Goal: Browse casually

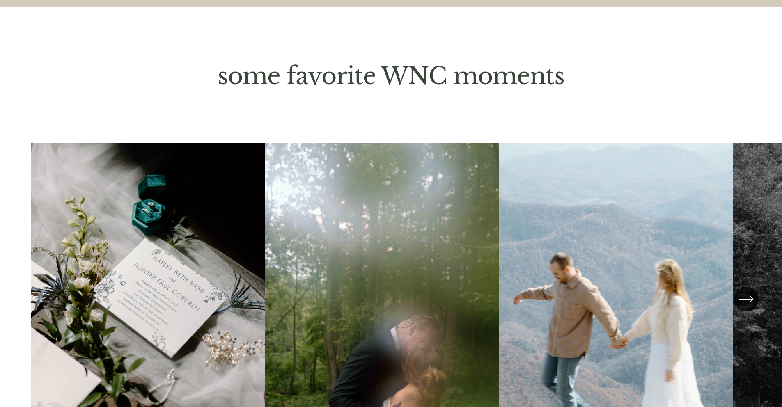
scroll to position [2299, 0]
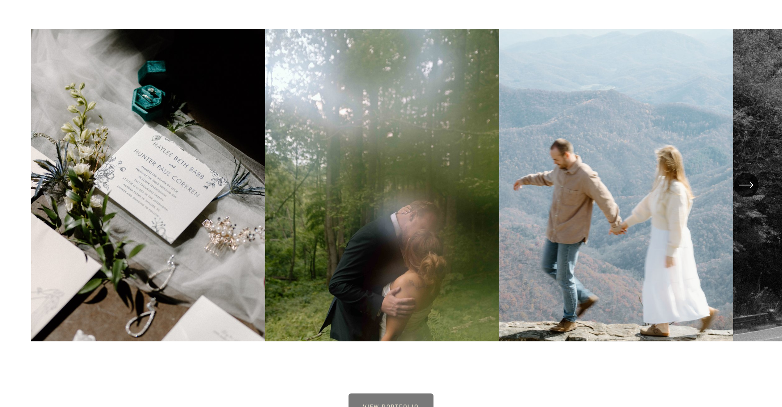
click at [747, 192] on icon "\a \a \a Next\a \a" at bounding box center [745, 185] width 15 height 15
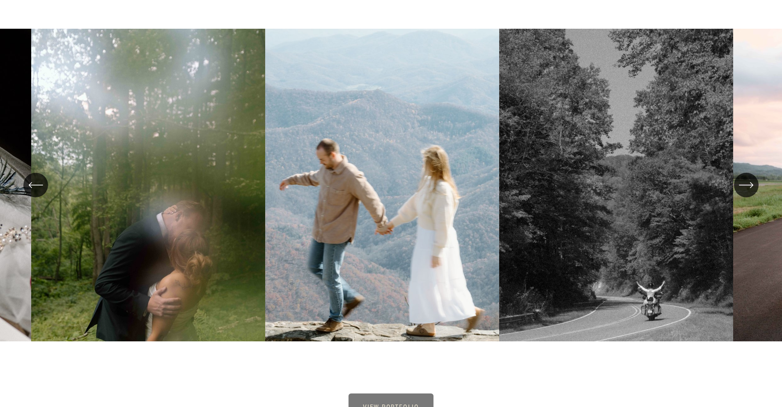
click at [747, 192] on icon "\a \a \a Next\a \a" at bounding box center [745, 185] width 15 height 15
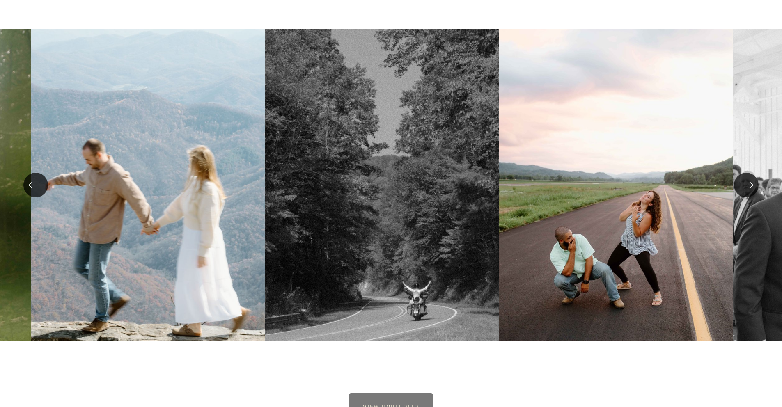
click at [747, 192] on icon "\a \a \a Next\a \a" at bounding box center [745, 185] width 15 height 15
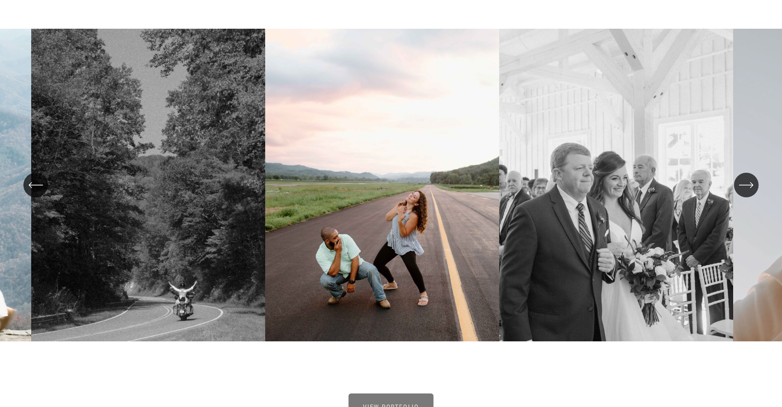
click at [747, 192] on icon "\a \a \a Next\a \a" at bounding box center [745, 185] width 15 height 15
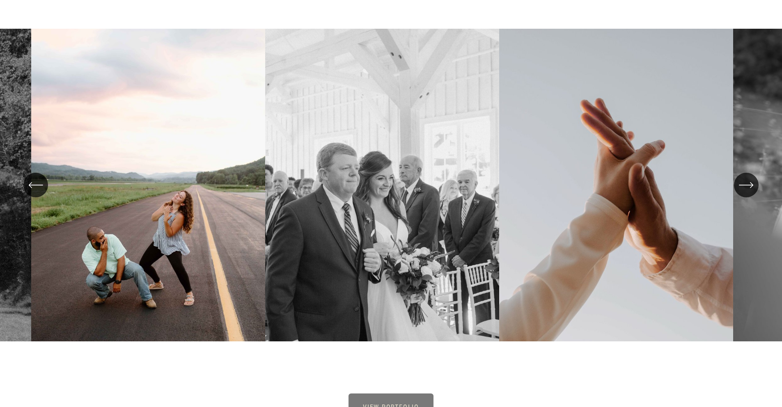
click at [747, 192] on icon "\a \a \a Next\a \a" at bounding box center [745, 185] width 15 height 15
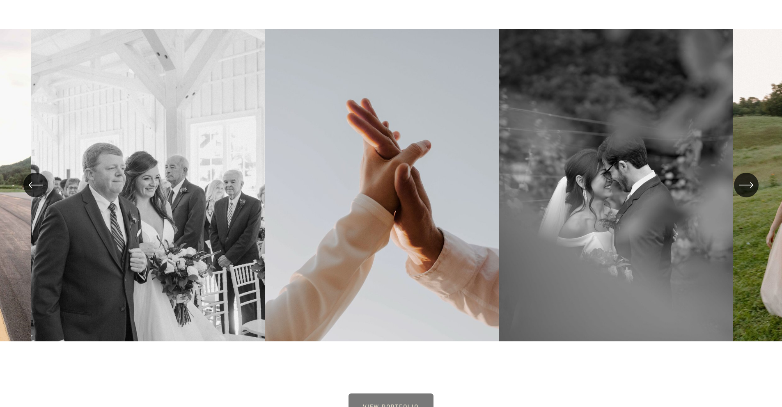
click at [747, 192] on icon "\a \a \a Next\a \a" at bounding box center [745, 185] width 15 height 15
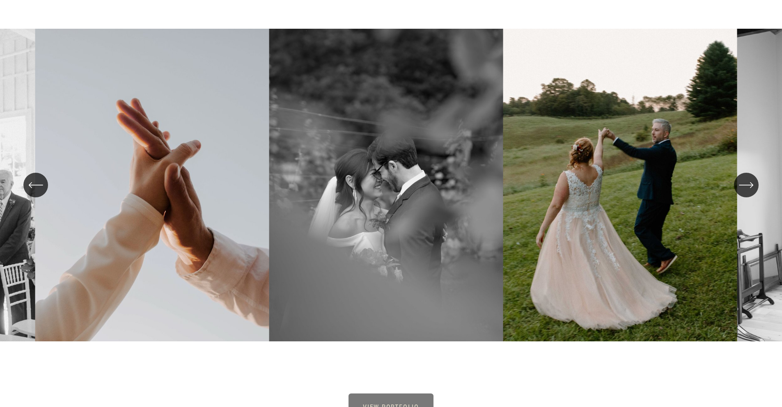
click at [747, 192] on icon "\a \a \a Next\a \a" at bounding box center [745, 185] width 15 height 15
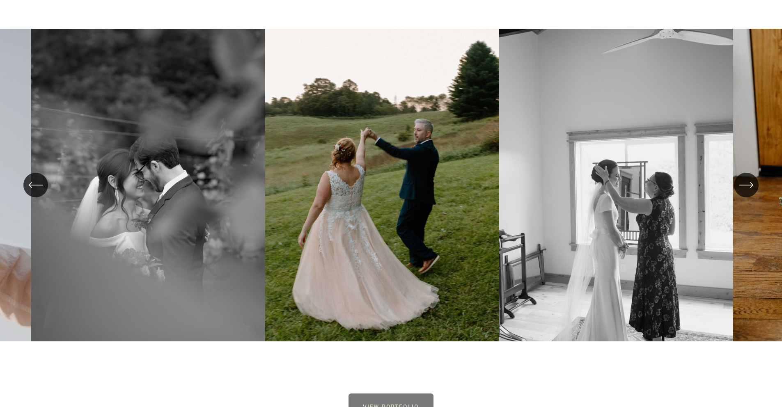
click at [747, 192] on icon "\a \a \a Next\a \a" at bounding box center [745, 185] width 15 height 15
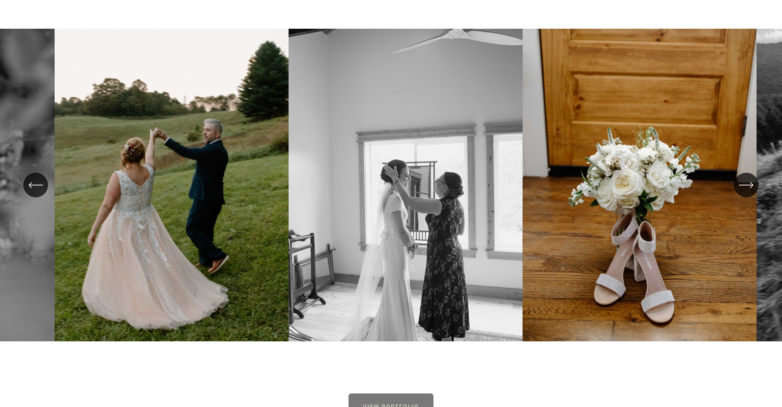
click at [747, 192] on icon "\a \a \a Next\a \a" at bounding box center [745, 185] width 15 height 15
